Goal: Task Accomplishment & Management: Use online tool/utility

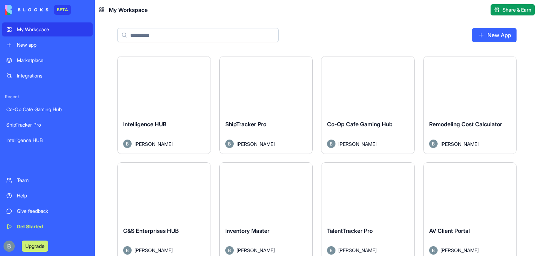
click at [163, 86] on button "Launch" at bounding box center [164, 86] width 53 height 14
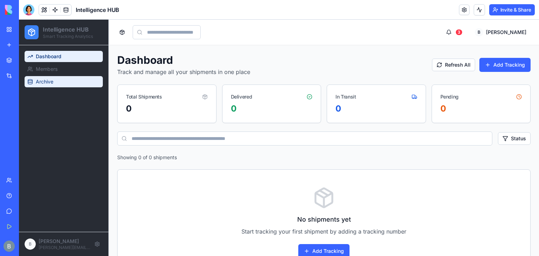
click at [71, 79] on link "Archive" at bounding box center [64, 81] width 78 height 11
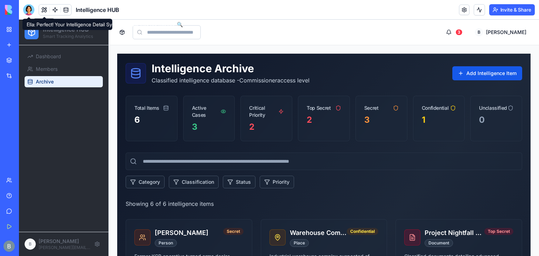
click at [28, 7] on div at bounding box center [28, 9] width 11 height 11
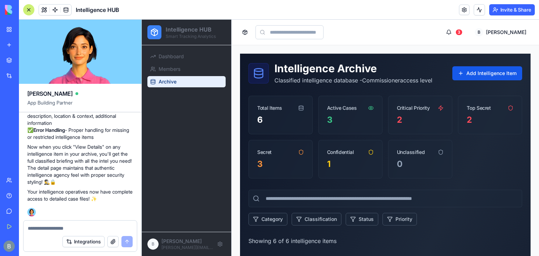
click at [45, 233] on div "Integrations" at bounding box center [80, 242] width 113 height 20
click at [45, 225] on textarea at bounding box center [80, 228] width 105 height 7
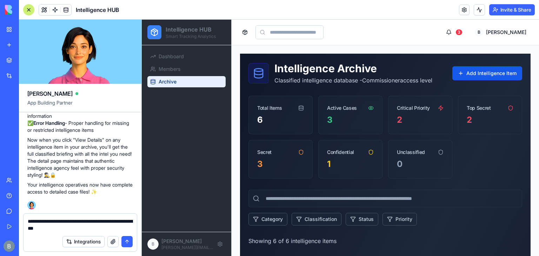
type textarea "**********"
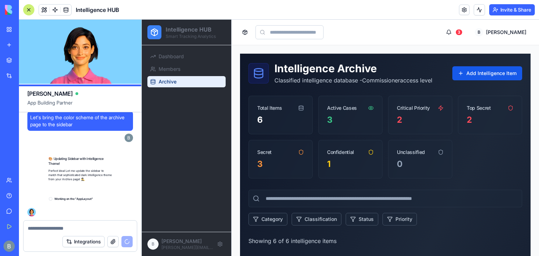
scroll to position [2509, 0]
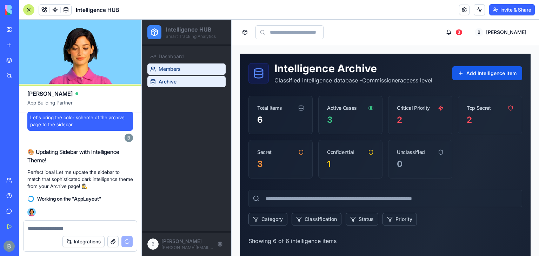
click at [194, 72] on link "Members" at bounding box center [186, 68] width 78 height 11
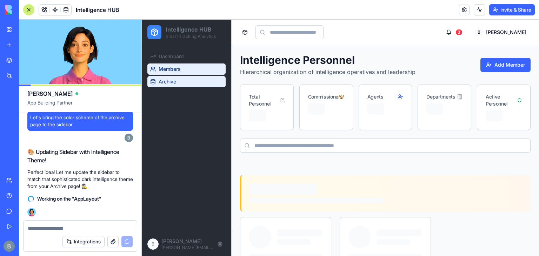
click at [190, 79] on link "Archive" at bounding box center [186, 81] width 78 height 11
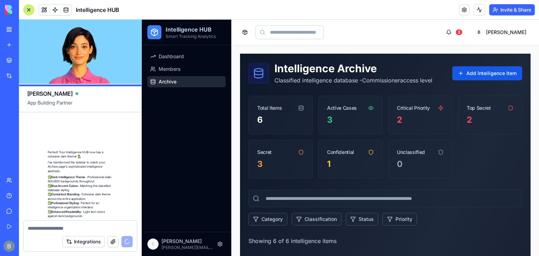
scroll to position [2713, 0]
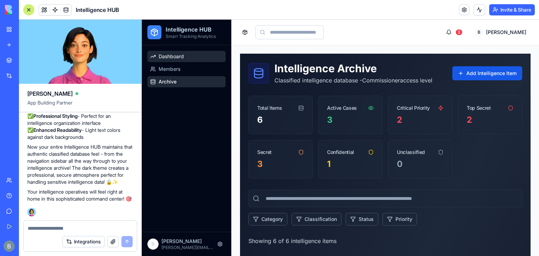
click at [178, 58] on span "Dashboard" at bounding box center [171, 56] width 25 height 7
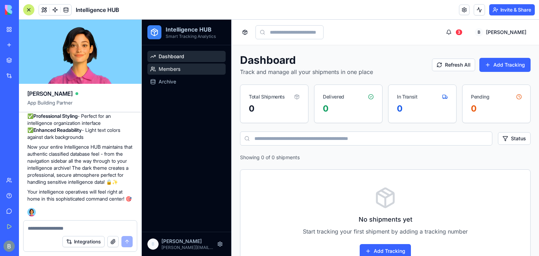
click at [176, 71] on span "Members" at bounding box center [170, 69] width 22 height 7
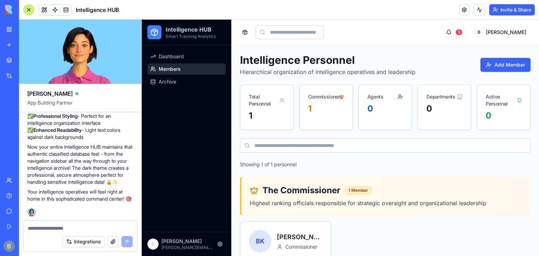
click at [178, 95] on div "Dashboard Members Archive" at bounding box center [186, 138] width 89 height 187
click at [180, 87] on link "Archive" at bounding box center [186, 81] width 78 height 11
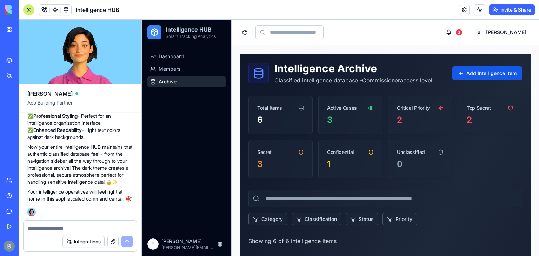
click at [245, 27] on button at bounding box center [245, 32] width 10 height 10
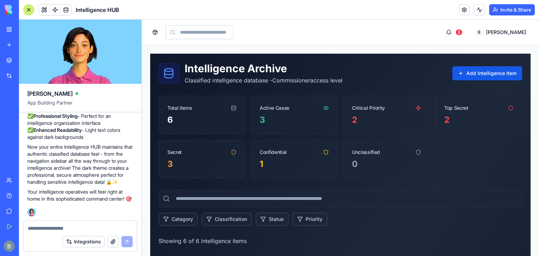
click at [234, 30] on input at bounding box center [200, 32] width 68 height 14
click at [159, 34] on button at bounding box center [155, 32] width 10 height 10
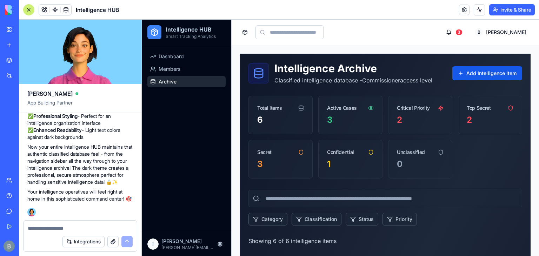
click at [53, 228] on textarea at bounding box center [80, 228] width 105 height 7
type textarea "**********"
paste textarea "**"
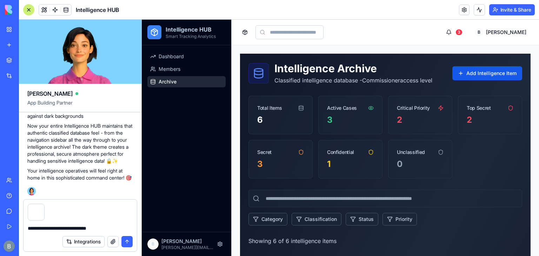
click at [109, 225] on textarea "**********" at bounding box center [80, 228] width 105 height 7
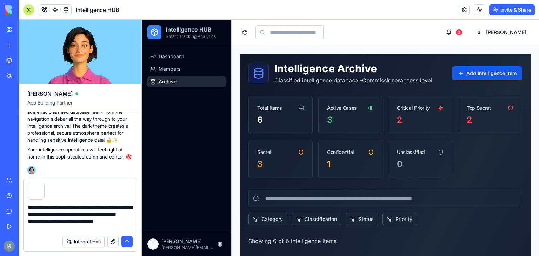
type textarea "**********"
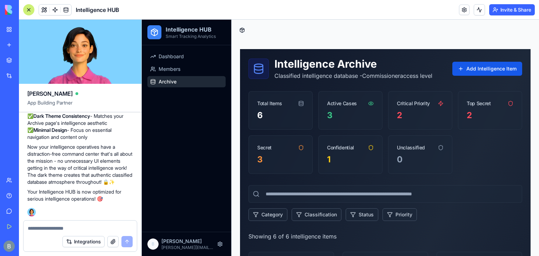
click at [241, 29] on button at bounding box center [242, 30] width 10 height 10
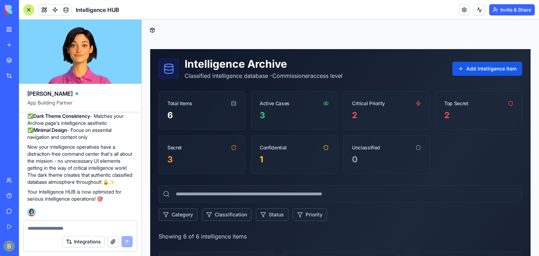
click at [419, 100] on div "Critical Priority" at bounding box center [386, 101] width 86 height 18
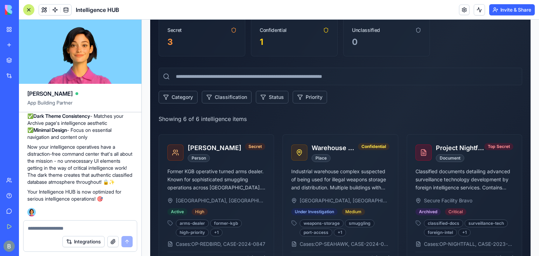
scroll to position [171, 0]
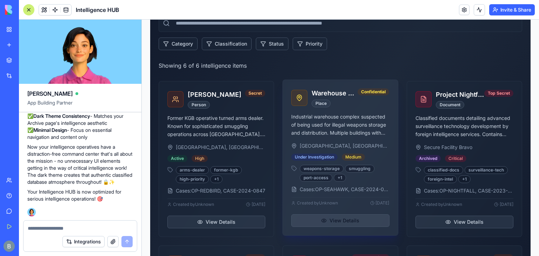
click at [333, 226] on button "View Details" at bounding box center [340, 220] width 98 height 13
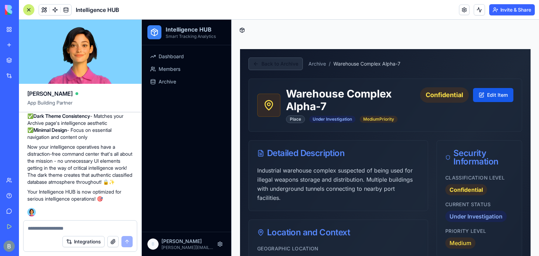
click at [286, 64] on button "Back to Archive" at bounding box center [275, 64] width 54 height 13
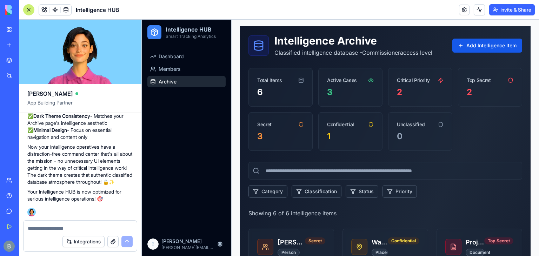
scroll to position [22, 0]
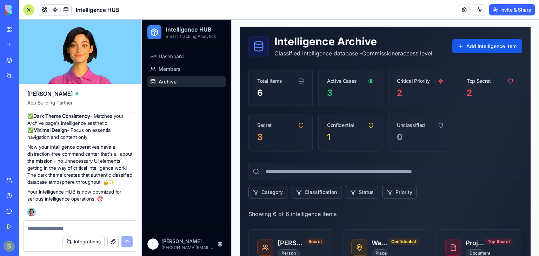
click at [40, 223] on div at bounding box center [80, 226] width 113 height 11
click at [40, 227] on textarea at bounding box center [80, 228] width 105 height 7
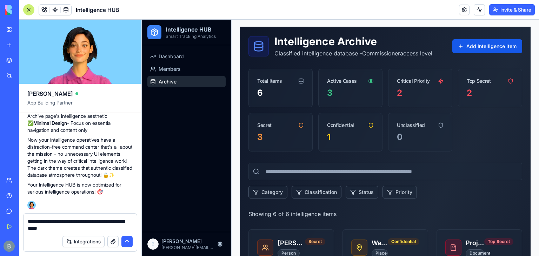
type textarea "**********"
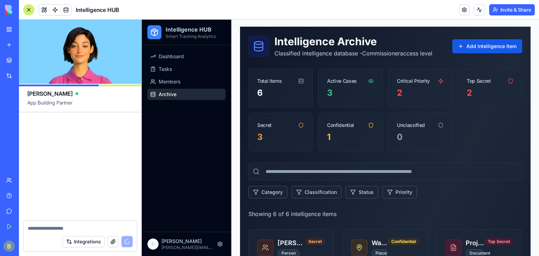
scroll to position [3731, 0]
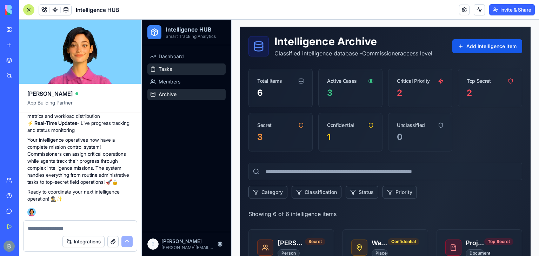
click at [190, 71] on link "Tasks" at bounding box center [186, 68] width 78 height 11
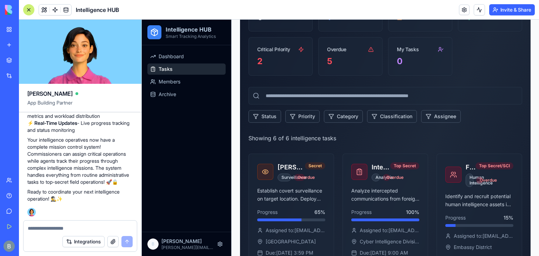
scroll to position [181, 0]
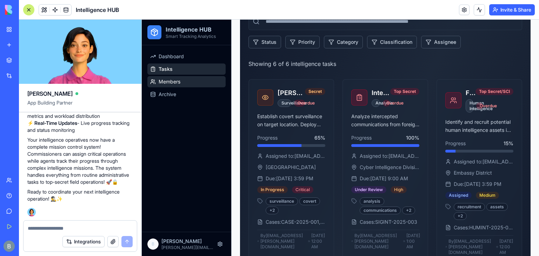
click at [194, 83] on link "Members" at bounding box center [186, 81] width 78 height 11
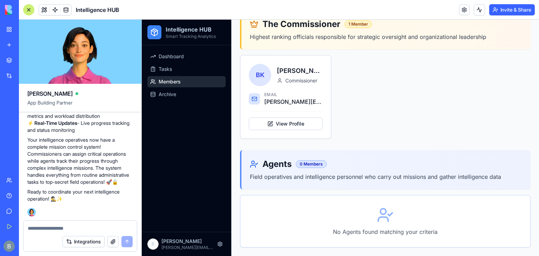
scroll to position [161, 0]
click at [191, 72] on link "Tasks" at bounding box center [186, 68] width 78 height 11
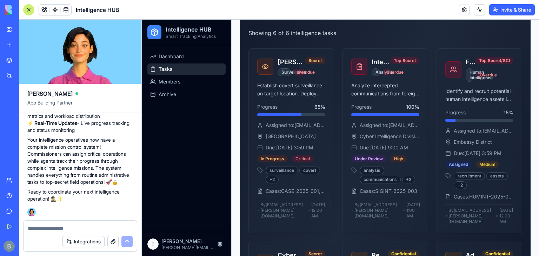
scroll to position [213, 0]
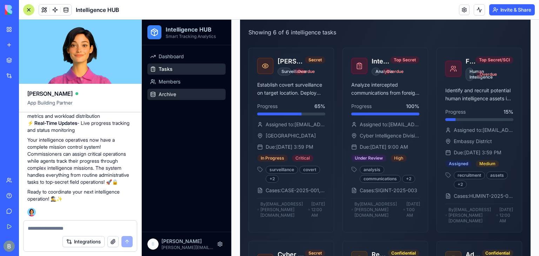
click at [195, 94] on link "Archive" at bounding box center [186, 94] width 78 height 11
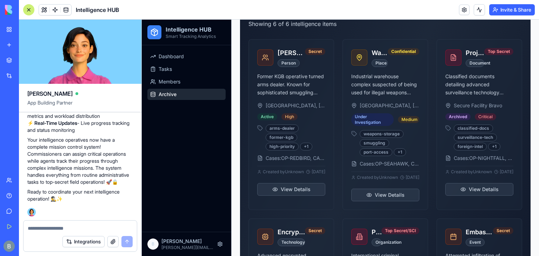
click at [195, 94] on link "Archive" at bounding box center [186, 94] width 78 height 11
click at [34, 230] on textarea at bounding box center [80, 228] width 105 height 7
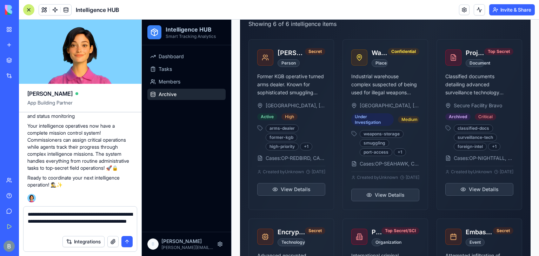
type textarea "**********"
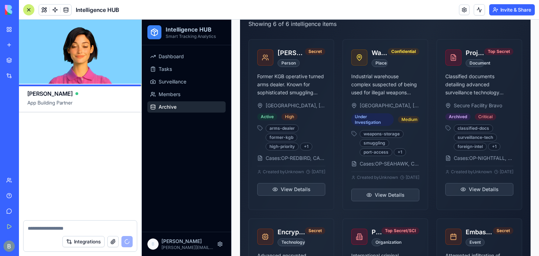
scroll to position [4494, 0]
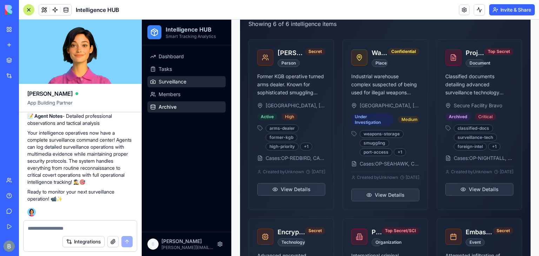
click at [216, 80] on link "Surveillance" at bounding box center [186, 81] width 78 height 11
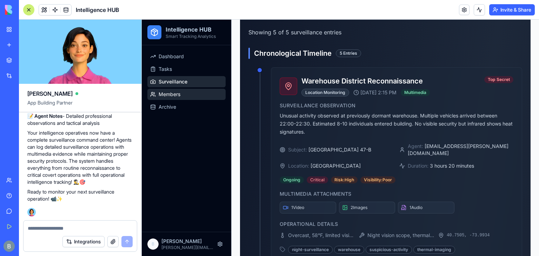
click at [219, 96] on link "Members" at bounding box center [186, 94] width 78 height 11
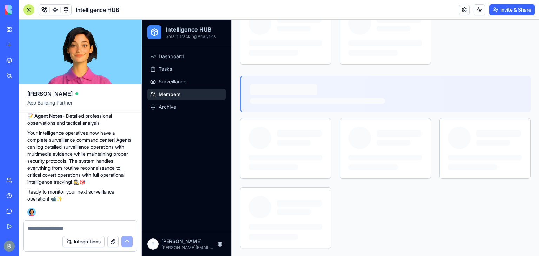
scroll to position [161, 0]
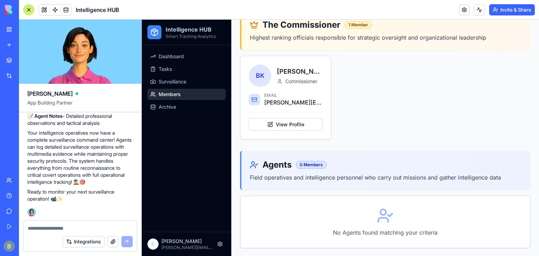
click at [70, 226] on textarea at bounding box center [80, 228] width 105 height 7
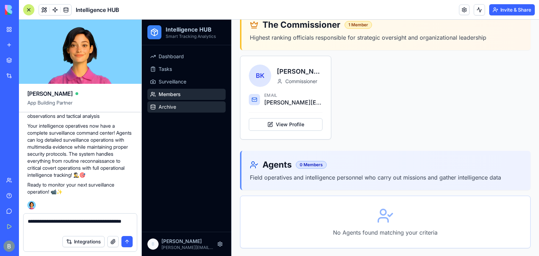
click at [186, 109] on link "Archive" at bounding box center [186, 106] width 78 height 11
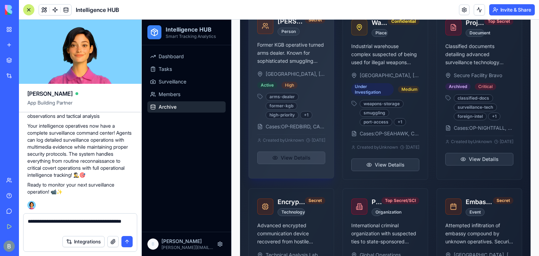
click at [299, 164] on button "View Details" at bounding box center [291, 158] width 68 height 13
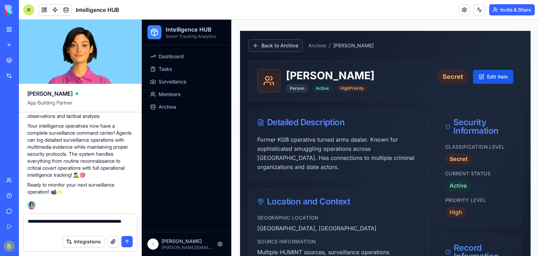
scroll to position [13, 0]
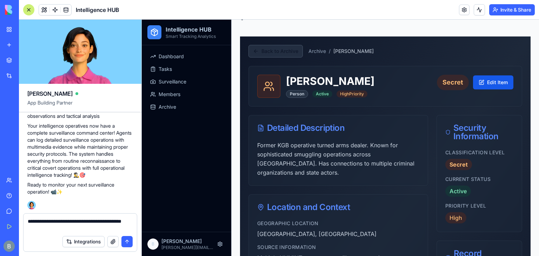
click at [281, 50] on button "Back to Archive" at bounding box center [275, 51] width 54 height 13
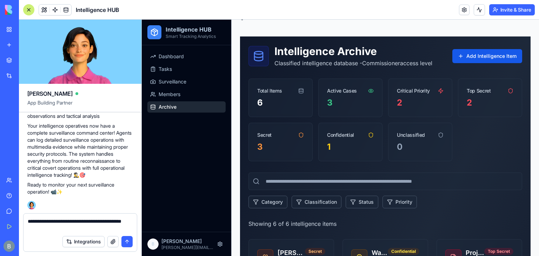
click at [63, 228] on textarea "**********" at bounding box center [80, 225] width 105 height 14
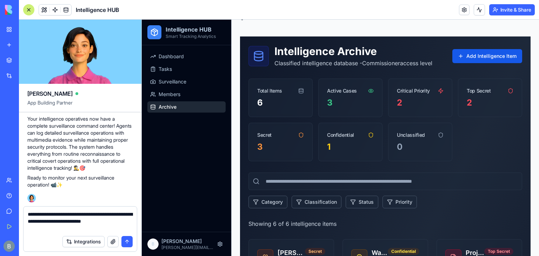
type textarea "**********"
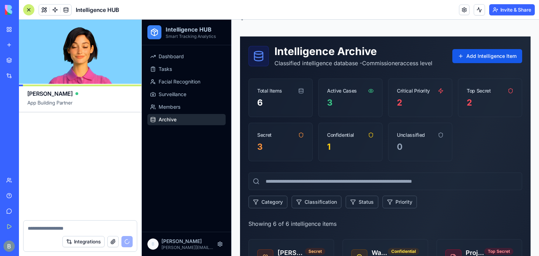
scroll to position [5388, 0]
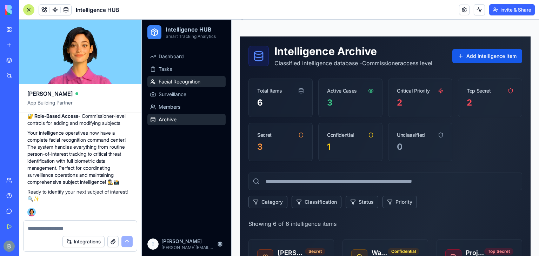
click at [183, 78] on span "Facial Recognition" at bounding box center [180, 81] width 42 height 7
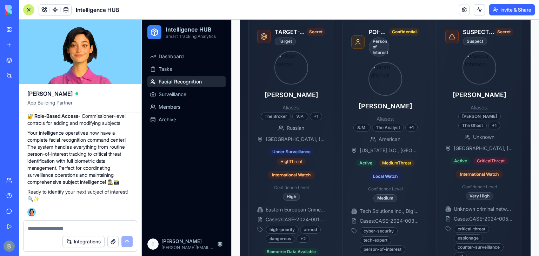
scroll to position [383, 0]
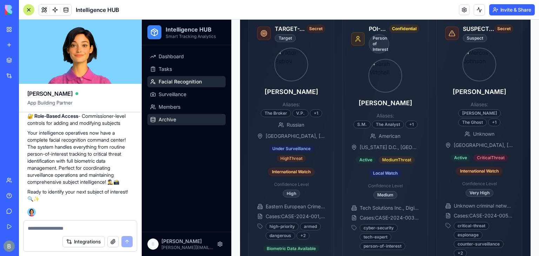
click at [214, 117] on link "Archive" at bounding box center [186, 119] width 78 height 11
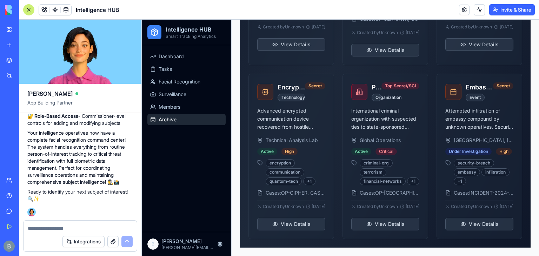
scroll to position [375, 0]
click at [201, 78] on link "Facial Recognition" at bounding box center [186, 81] width 78 height 11
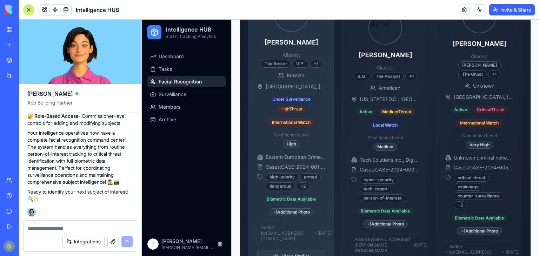
scroll to position [511, 0]
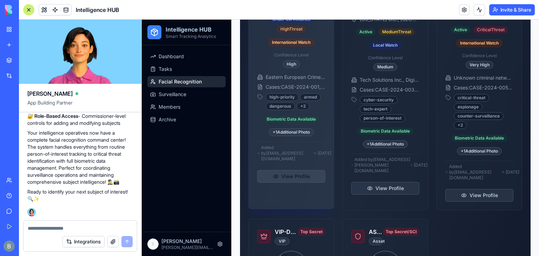
click at [301, 175] on button "View Profile" at bounding box center [291, 176] width 68 height 13
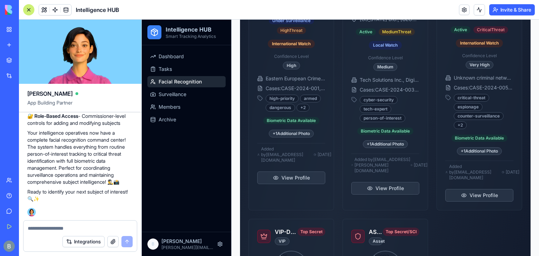
click at [76, 230] on textarea at bounding box center [80, 228] width 105 height 7
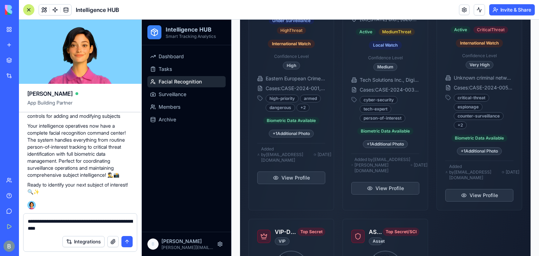
type textarea "**********"
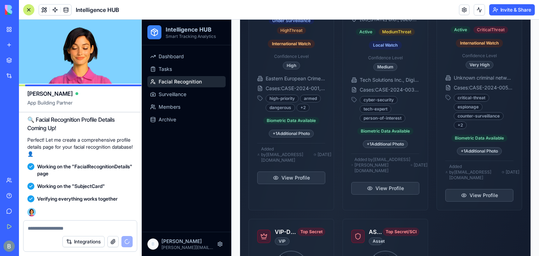
scroll to position [6091, 0]
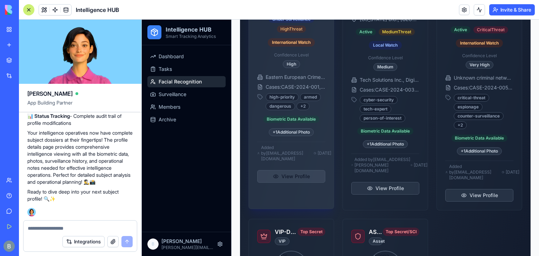
click at [290, 172] on button "View Profile" at bounding box center [291, 176] width 68 height 13
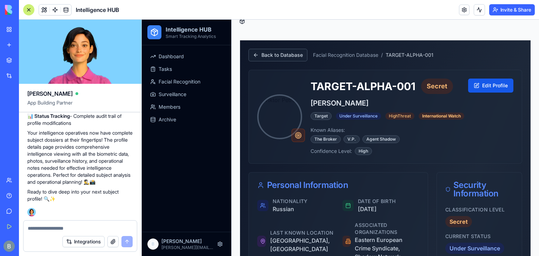
scroll to position [0, 6]
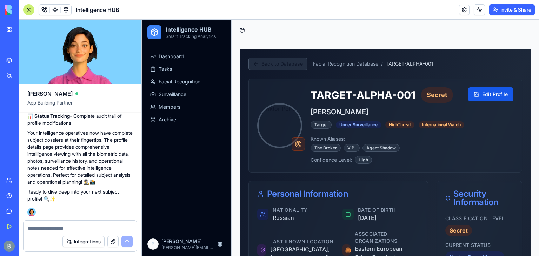
click at [274, 63] on button "Back to Database" at bounding box center [277, 64] width 59 height 13
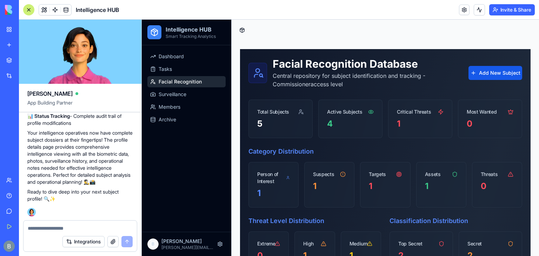
scroll to position [0, 0]
click at [178, 118] on link "Archive" at bounding box center [186, 119] width 78 height 11
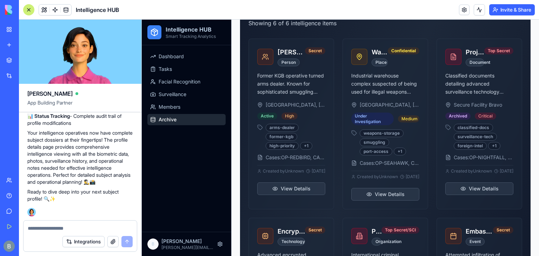
scroll to position [216, 0]
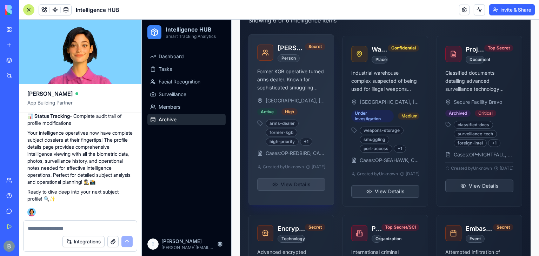
click at [290, 188] on button "View Details" at bounding box center [291, 184] width 68 height 13
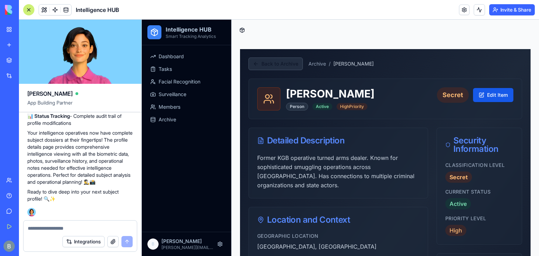
click at [266, 69] on button "Back to Archive" at bounding box center [275, 64] width 54 height 13
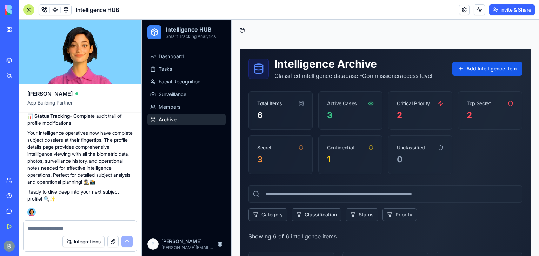
click at [69, 229] on textarea at bounding box center [80, 228] width 105 height 7
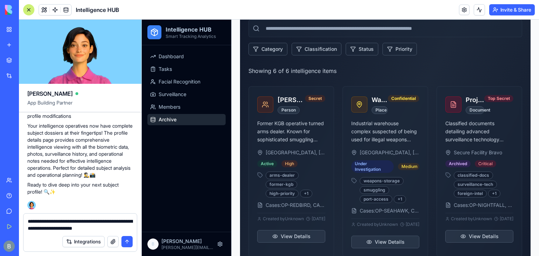
scroll to position [175, 0]
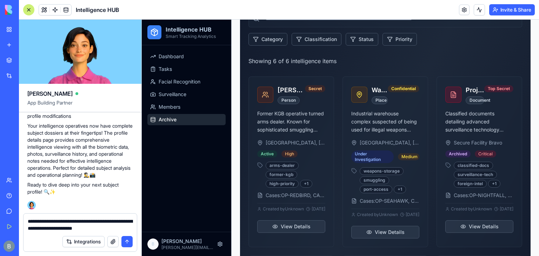
click at [122, 229] on textarea "**********" at bounding box center [80, 225] width 105 height 14
click at [180, 82] on span "Facial Recognition" at bounding box center [180, 81] width 42 height 7
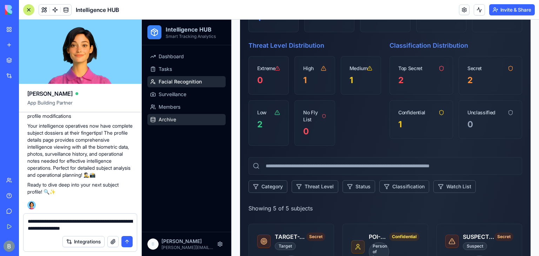
click at [183, 122] on link "Archive" at bounding box center [186, 119] width 78 height 11
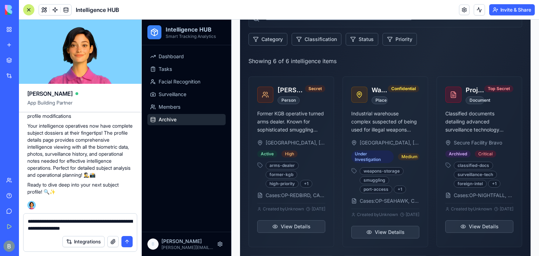
click at [120, 232] on div "Integrations" at bounding box center [80, 242] width 113 height 20
click at [115, 229] on textarea "**********" at bounding box center [80, 225] width 105 height 14
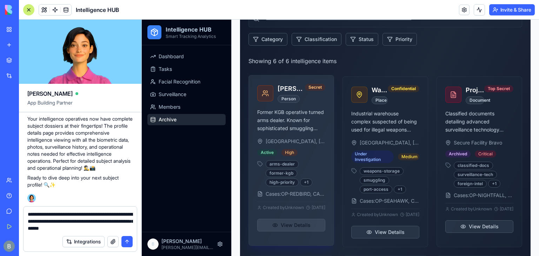
click at [312, 230] on button "View Details" at bounding box center [291, 225] width 68 height 13
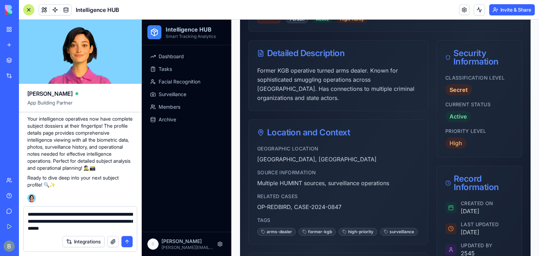
scroll to position [86, 0]
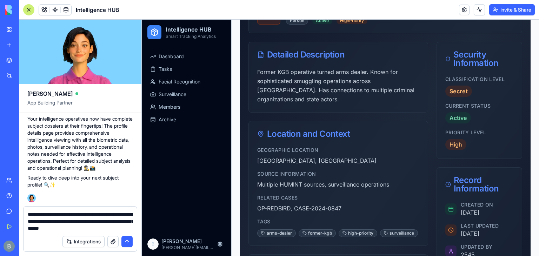
click at [118, 234] on div "Integrations" at bounding box center [80, 242] width 113 height 20
click at [118, 229] on textarea "**********" at bounding box center [80, 221] width 105 height 21
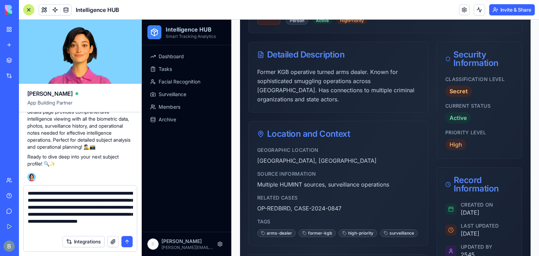
scroll to position [6, 0]
type textarea "**********"
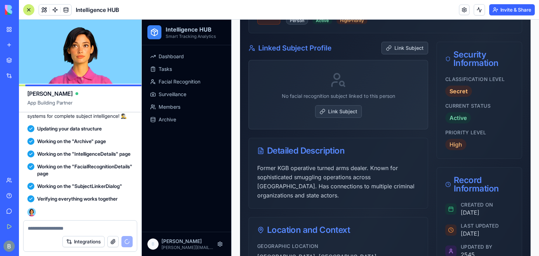
scroll to position [6941, 0]
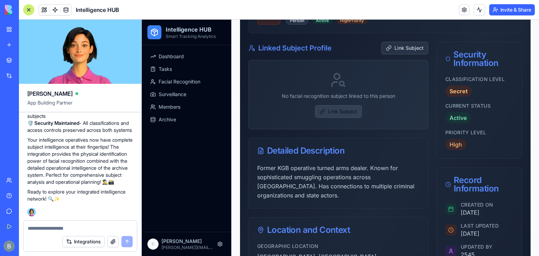
click at [349, 111] on button "Link Subject" at bounding box center [338, 111] width 47 height 13
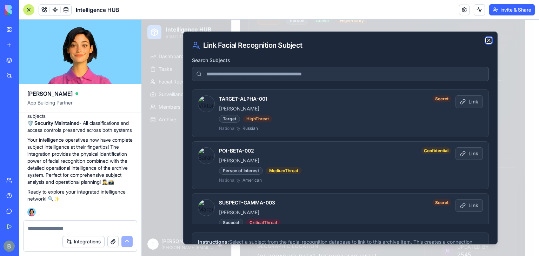
click at [486, 41] on icon "button" at bounding box center [489, 41] width 6 height 6
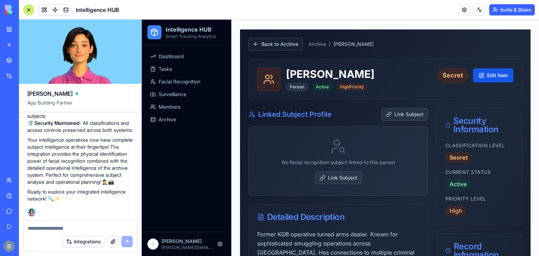
scroll to position [6, 0]
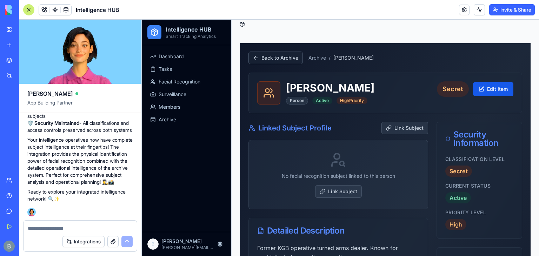
click at [58, 230] on textarea at bounding box center [80, 228] width 105 height 7
click at [281, 59] on button "Back to Archive" at bounding box center [275, 58] width 54 height 13
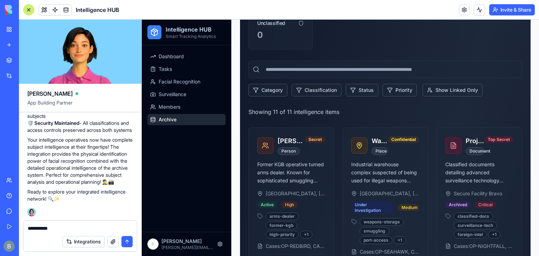
scroll to position [180, 0]
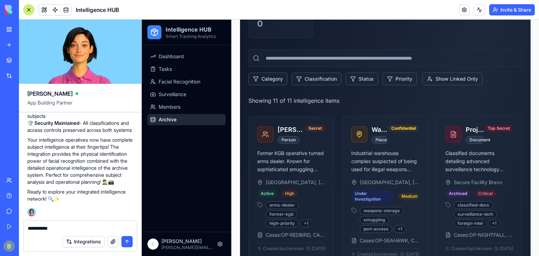
click at [81, 230] on textarea "**********" at bounding box center [80, 228] width 105 height 7
type textarea "*"
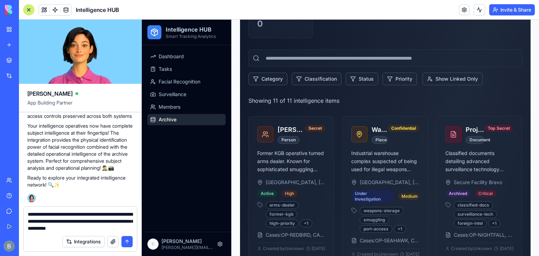
type textarea "**********"
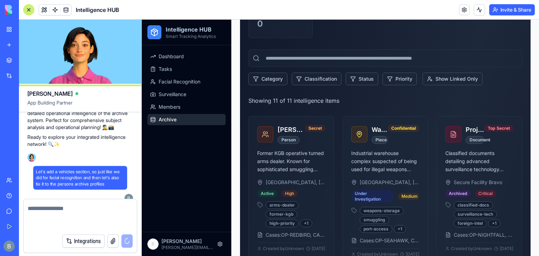
scroll to position [6982, 0]
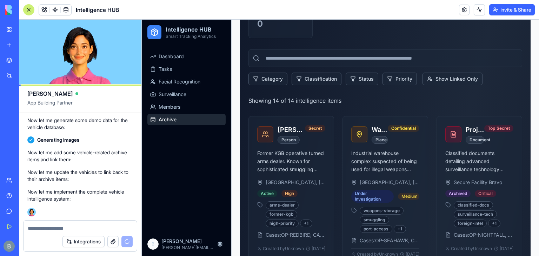
scroll to position [7239, 0]
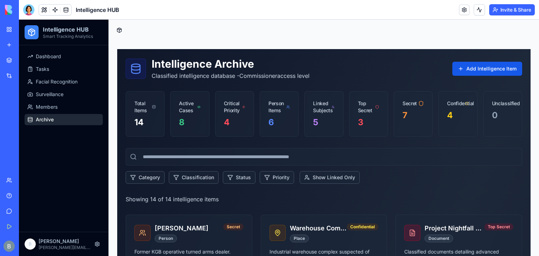
click at [29, 10] on div at bounding box center [28, 9] width 11 height 11
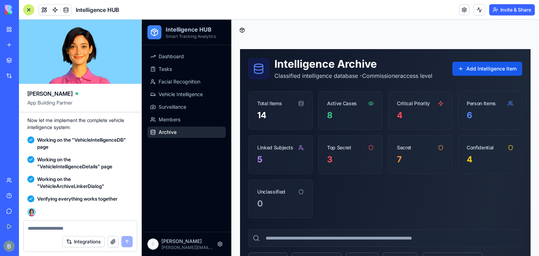
scroll to position [7834, 0]
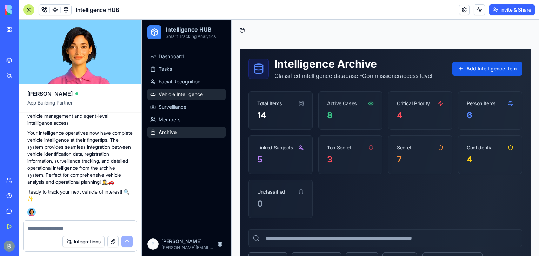
click at [203, 96] on span "Vehicle Intelligence" at bounding box center [181, 94] width 44 height 7
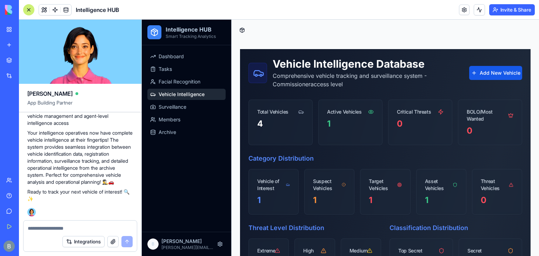
click at [67, 230] on textarea at bounding box center [80, 228] width 105 height 7
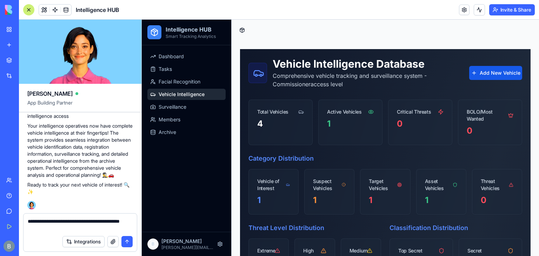
type textarea "**********"
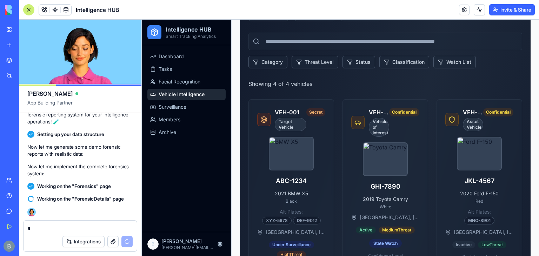
scroll to position [307, 0]
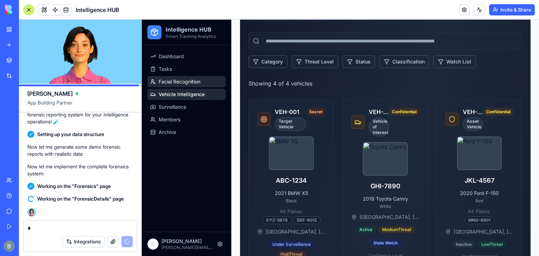
click at [190, 84] on span "Facial Recognition" at bounding box center [180, 81] width 42 height 7
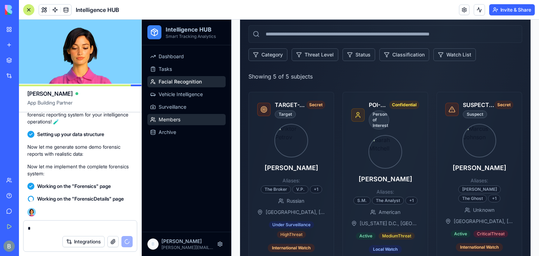
click at [186, 120] on link "Members" at bounding box center [186, 119] width 78 height 11
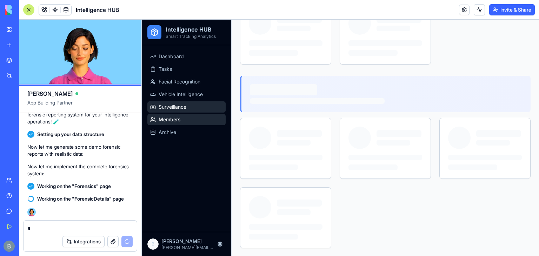
scroll to position [161, 0]
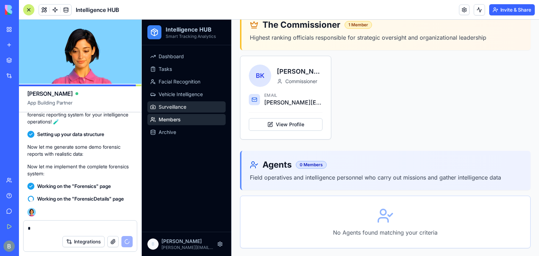
click at [192, 105] on link "Surveillance" at bounding box center [186, 106] width 78 height 11
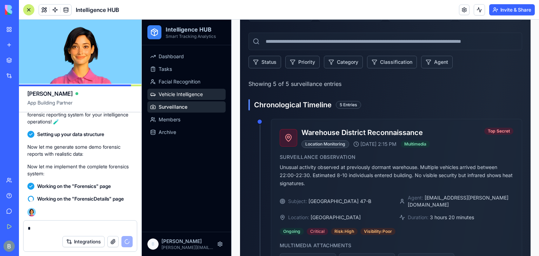
click at [199, 97] on span "Vehicle Intelligence" at bounding box center [181, 94] width 44 height 7
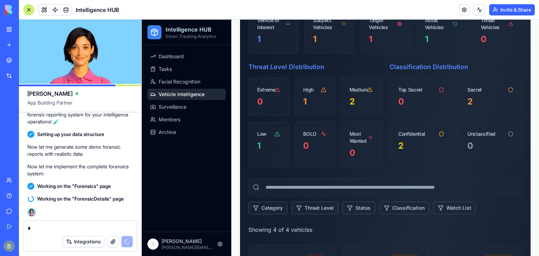
click at [197, 113] on ul "Dashboard Tasks Facial Recognition Vehicle Intelligence Surveillance Members Ar…" at bounding box center [186, 94] width 78 height 87
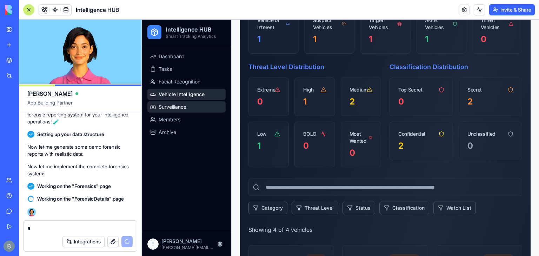
click at [196, 111] on link "Surveillance" at bounding box center [186, 106] width 78 height 11
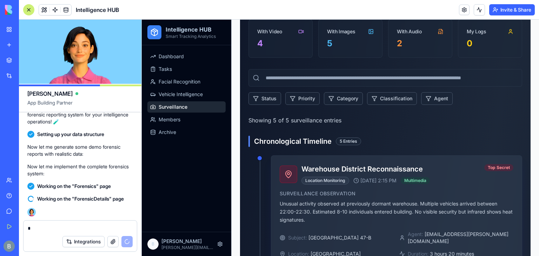
scroll to position [124, 0]
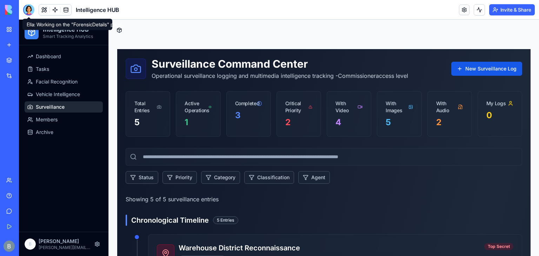
click at [29, 10] on div at bounding box center [28, 9] width 11 height 11
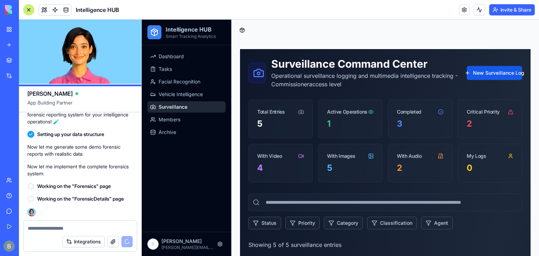
scroll to position [8011, 0]
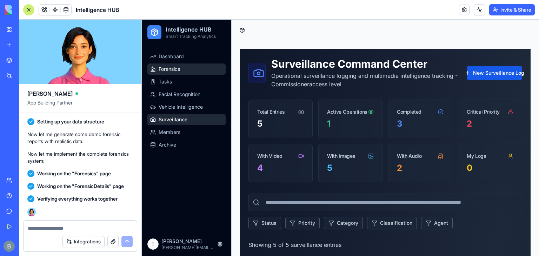
click at [178, 73] on link "Forensics" at bounding box center [186, 68] width 78 height 11
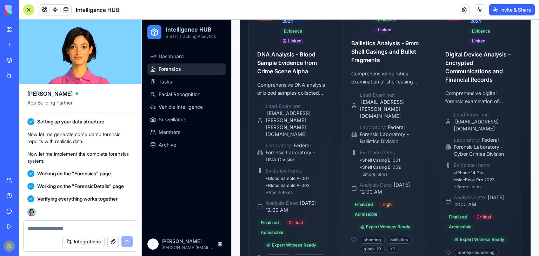
scroll to position [415, 0]
